Goal: Information Seeking & Learning: Learn about a topic

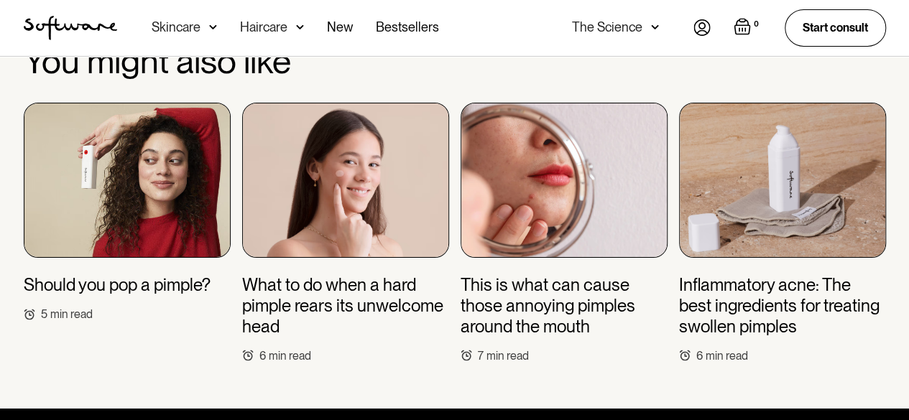
scroll to position [5166, 0]
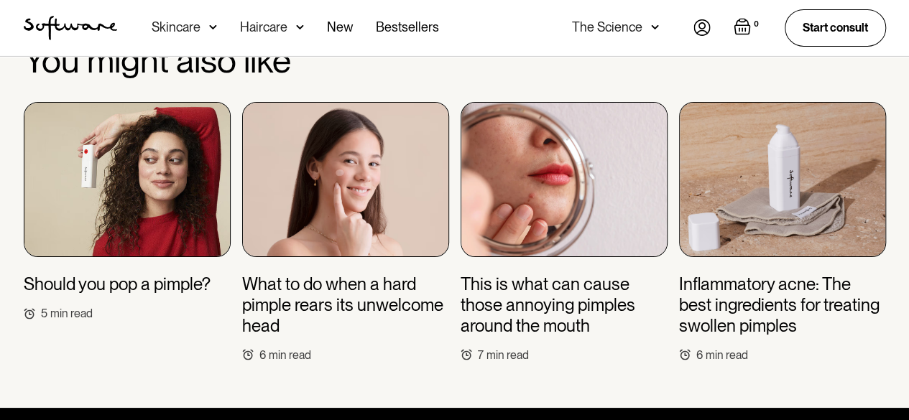
click at [319, 274] on h3 "What to do when a hard pimple rears its unwelcome head" at bounding box center [345, 305] width 207 height 62
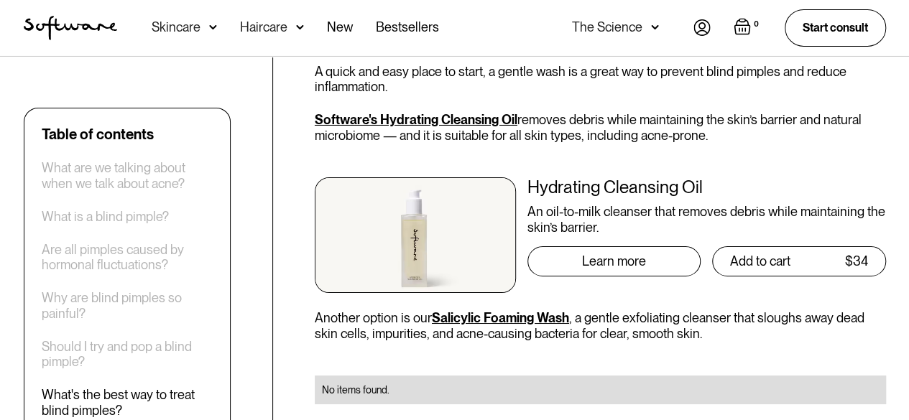
scroll to position [2497, 0]
